Goal: Task Accomplishment & Management: Manage account settings

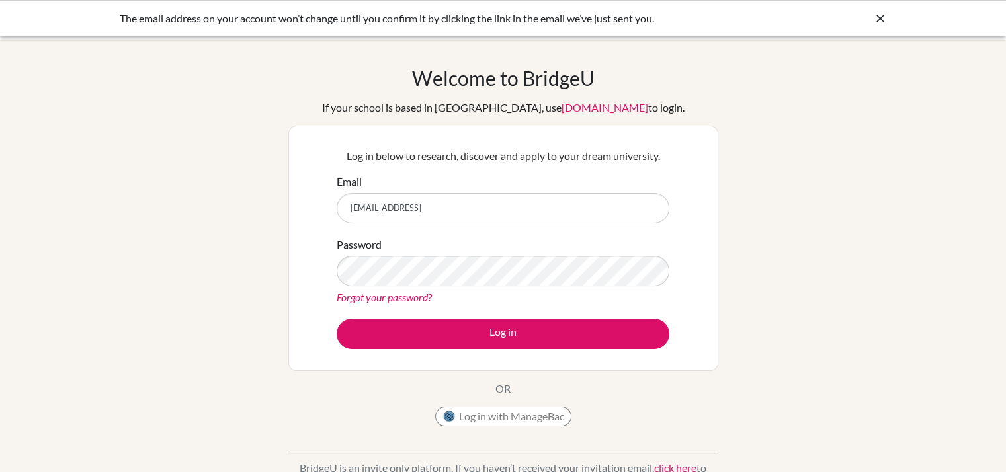
type input "[EMAIL_ADDRESS]"
click at [608, 305] on div "Forgot your password?" at bounding box center [503, 298] width 333 height 16
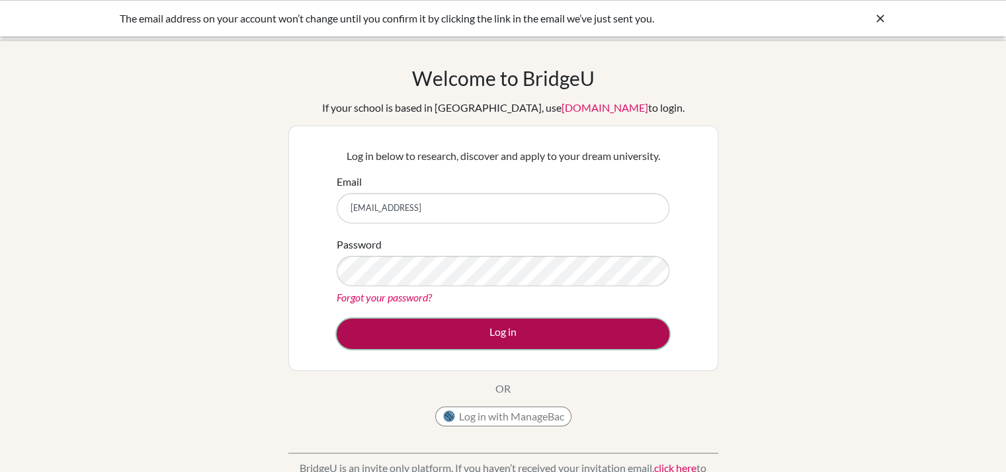
click at [549, 329] on button "Log in" at bounding box center [503, 334] width 333 height 30
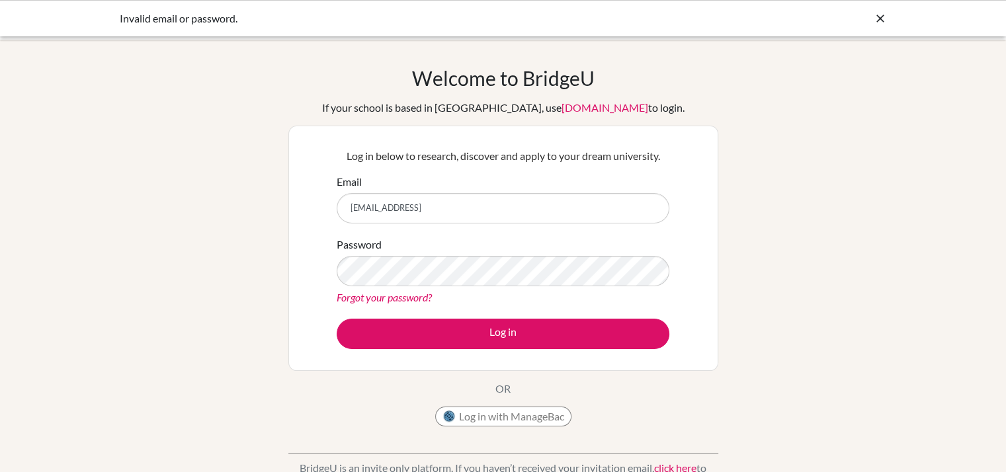
click at [463, 212] on input "gsipp@earj.com.brg" at bounding box center [503, 208] width 333 height 30
type input "[EMAIL_ADDRESS][DOMAIN_NAME]"
click at [628, 241] on div "Password Forgot your password?" at bounding box center [503, 271] width 333 height 69
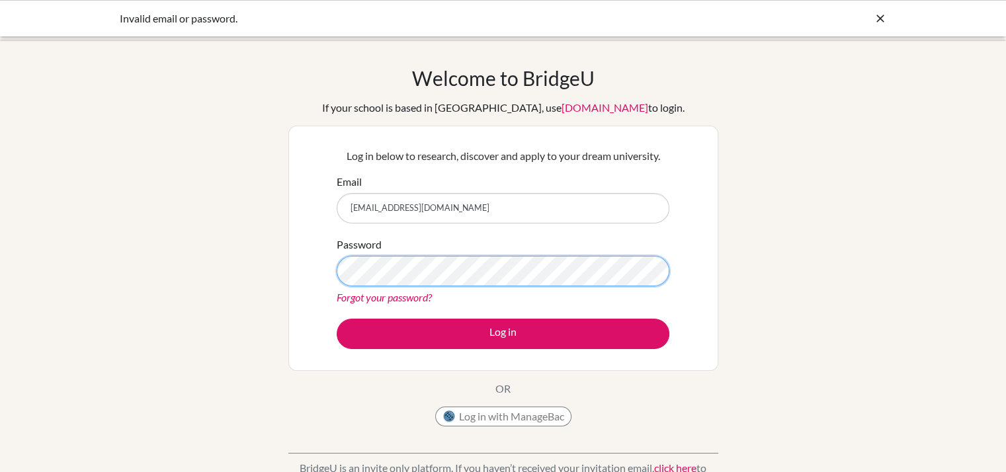
click at [337, 319] on button "Log in" at bounding box center [503, 334] width 333 height 30
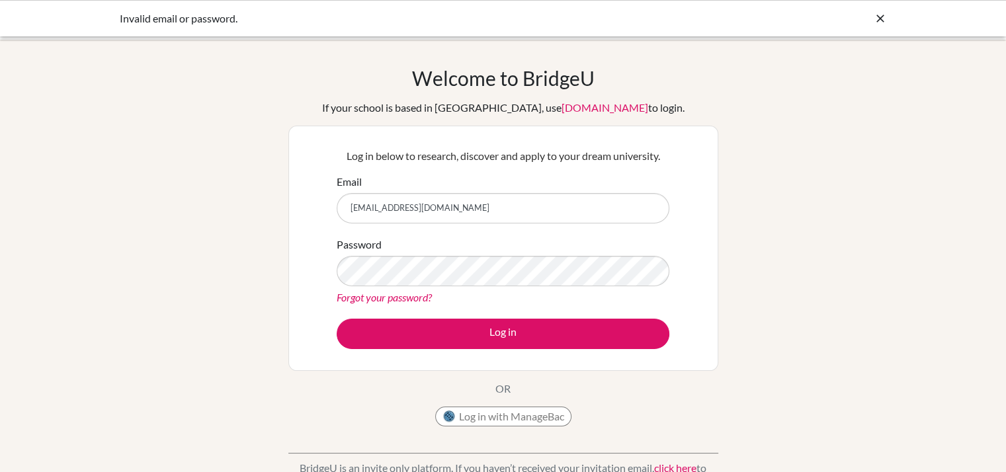
click at [469, 211] on input "gsipp@earj.com.br" at bounding box center [503, 208] width 333 height 30
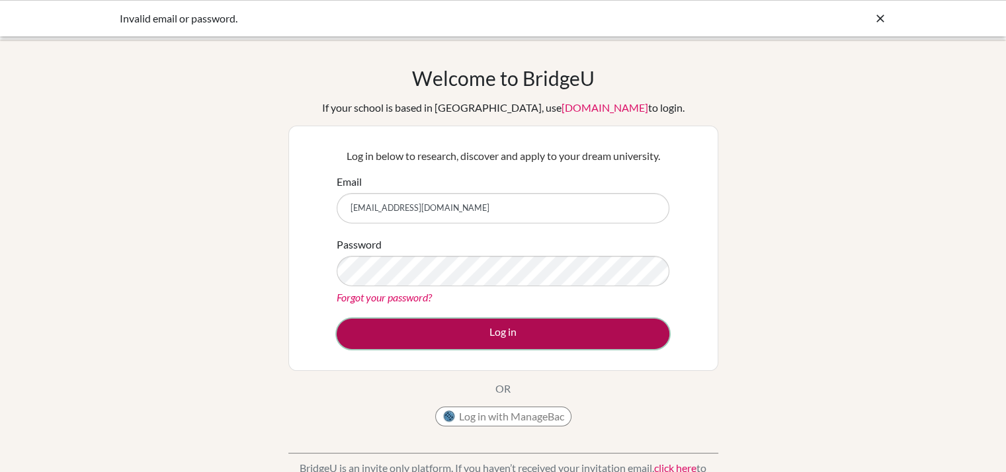
click at [489, 336] on button "Log in" at bounding box center [503, 334] width 333 height 30
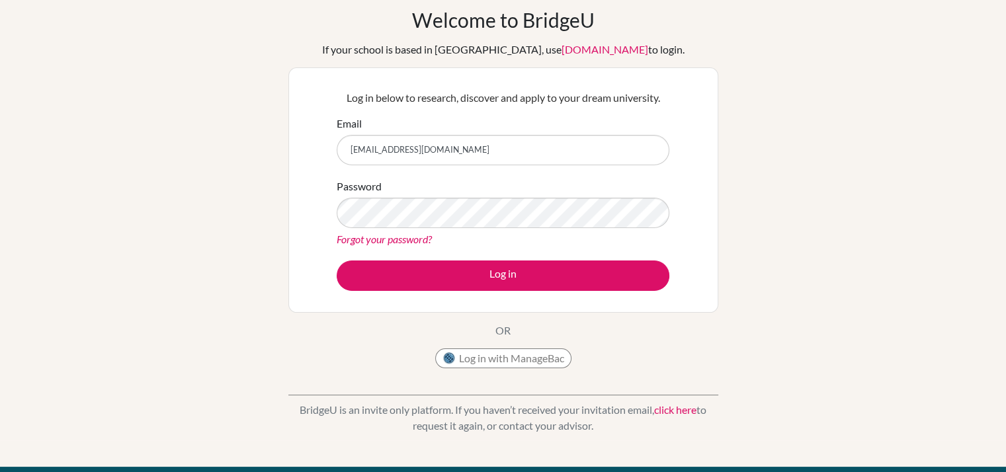
scroll to position [56, 0]
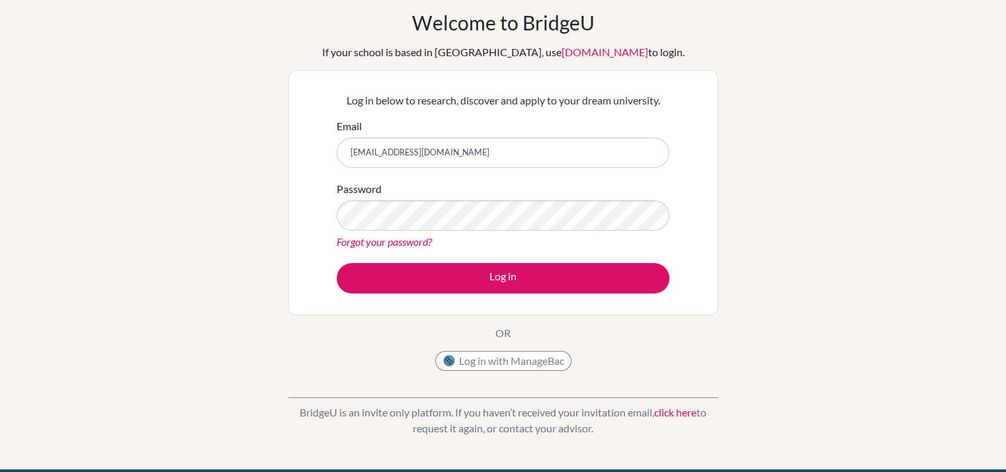
click at [564, 294] on div "Log in below to research, discover and apply to your dream university. Email gs…" at bounding box center [503, 193] width 349 height 218
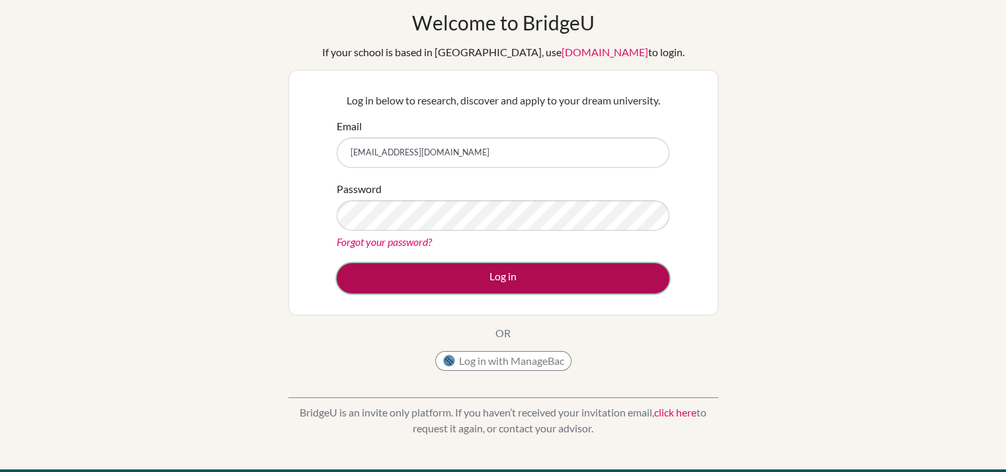
click at [577, 281] on button "Log in" at bounding box center [503, 278] width 333 height 30
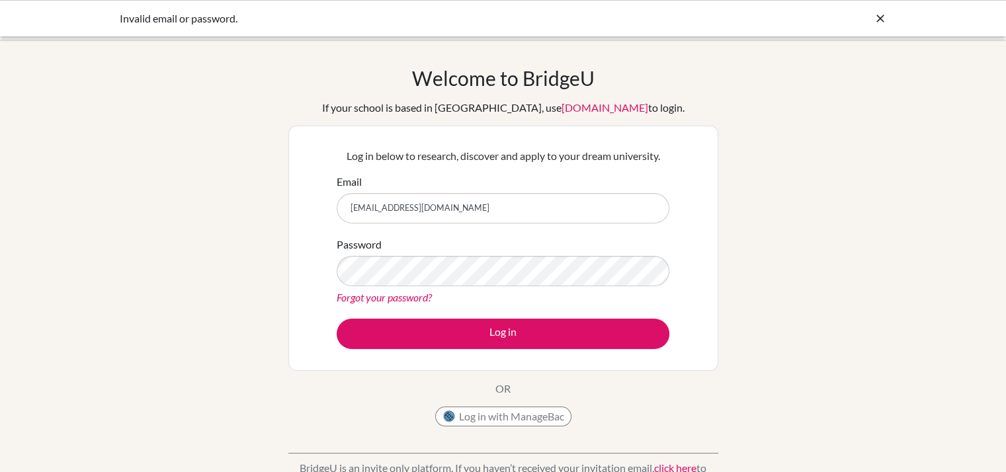
click at [409, 299] on link "Forgot your password?" at bounding box center [384, 297] width 95 height 13
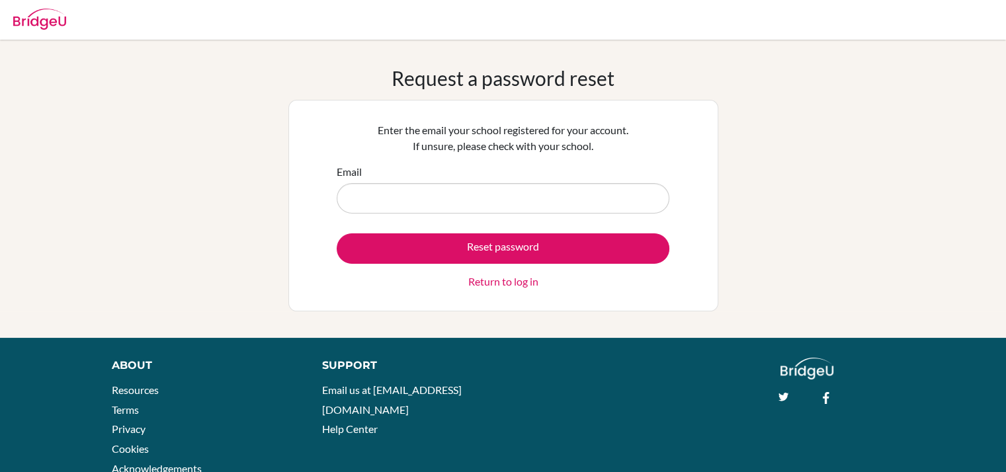
type input "[EMAIL_ADDRESS][DOMAIN_NAME]"
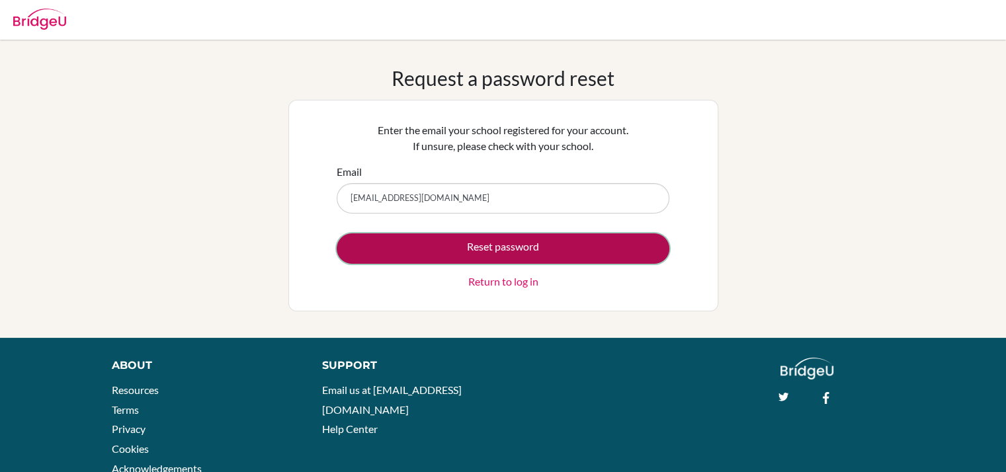
click at [442, 260] on button "Reset password" at bounding box center [503, 248] width 333 height 30
